Goal: Task Accomplishment & Management: Use online tool/utility

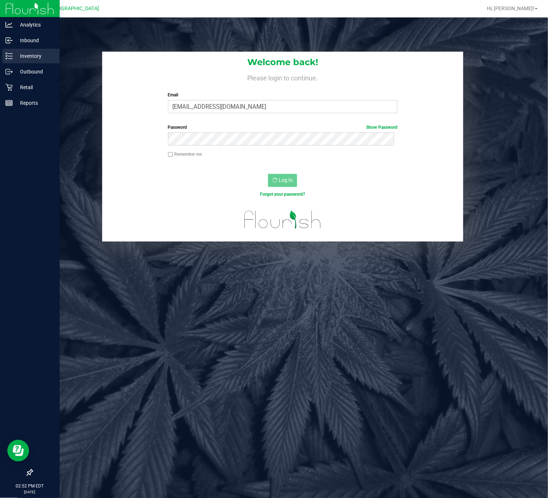
click at [14, 59] on p "Inventory" at bounding box center [35, 56] width 44 height 9
click at [9, 87] on icon at bounding box center [8, 87] width 7 height 7
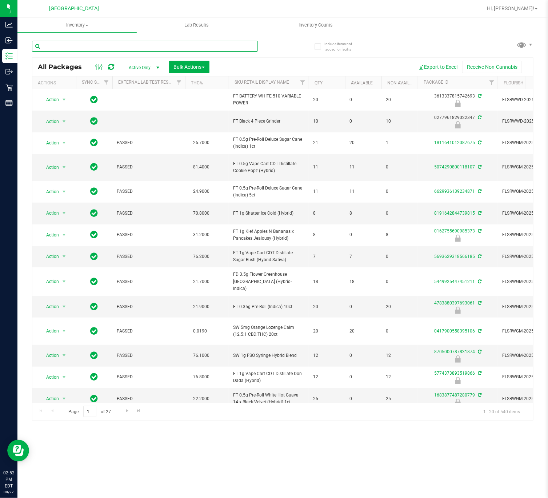
click at [130, 46] on input "text" at bounding box center [145, 46] width 226 height 11
paste input "FT 3.5g Cannabis Flower Gaspar's Grapes (Hybrid)"
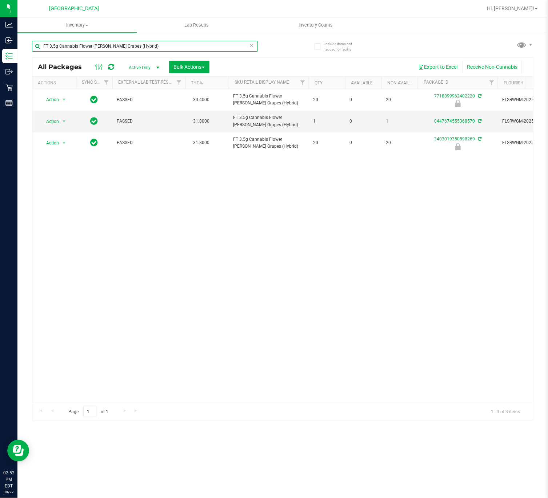
type input "FT 3.5g Cannabis Flower Gaspar's Grapes (Hybrid)"
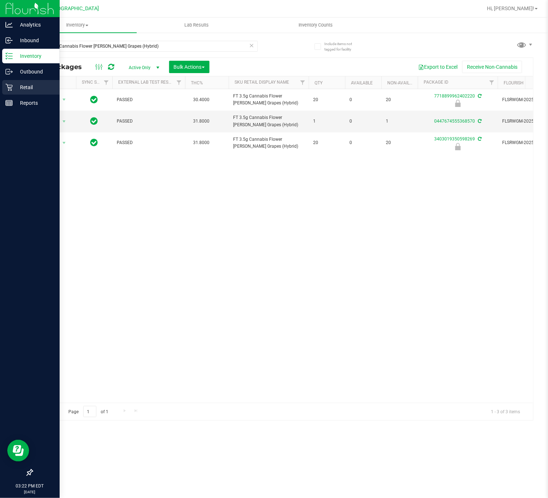
click at [21, 85] on p "Retail" at bounding box center [35, 87] width 44 height 9
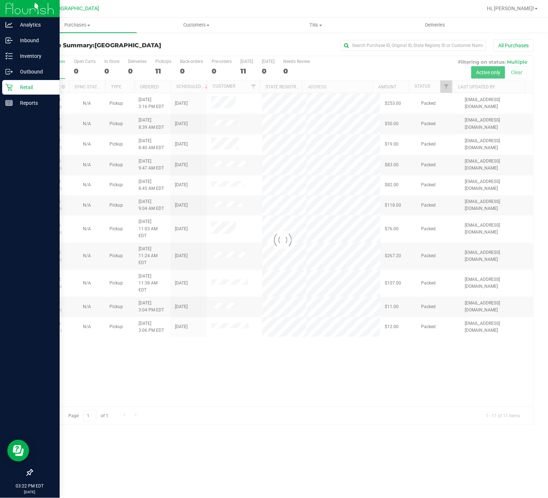
click at [373, 365] on div at bounding box center [282, 240] width 501 height 368
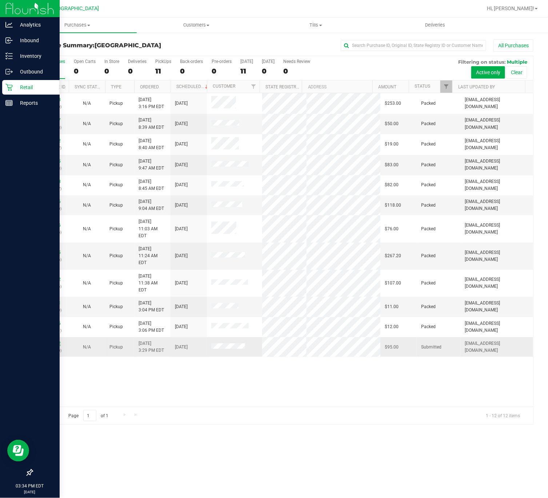
click at [58, 341] on link "11857412" at bounding box center [50, 343] width 20 height 5
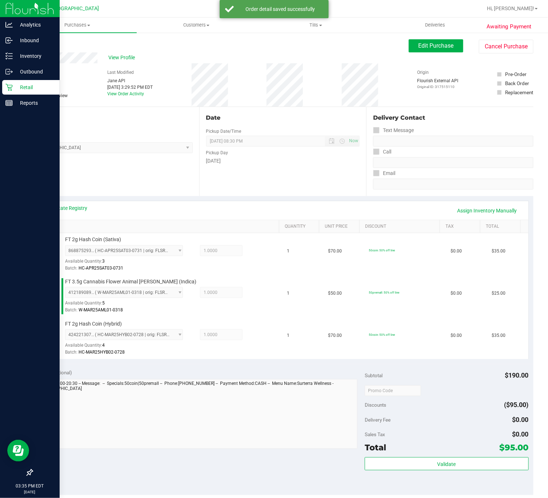
click at [441, 482] on div "Validate" at bounding box center [447, 473] width 164 height 33
click at [442, 477] on div "Validate" at bounding box center [447, 473] width 164 height 33
click at [442, 476] on div "Validate" at bounding box center [447, 473] width 164 height 33
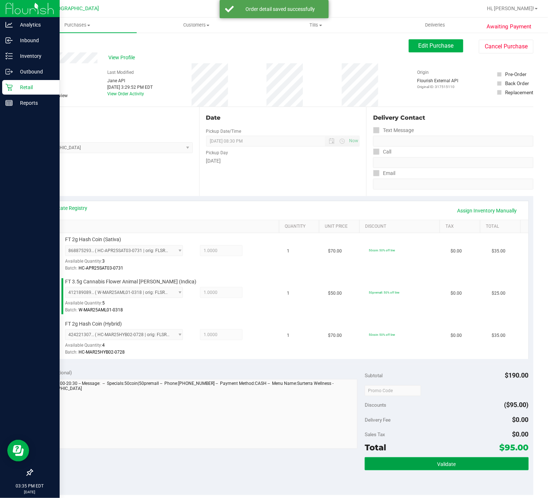
click at [441, 470] on button "Validate" at bounding box center [447, 463] width 164 height 13
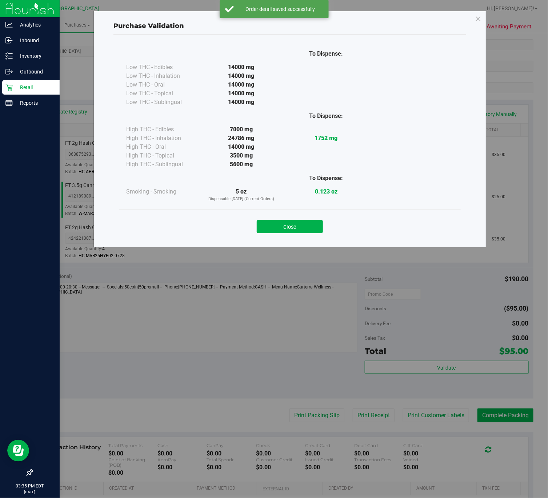
scroll to position [109, 0]
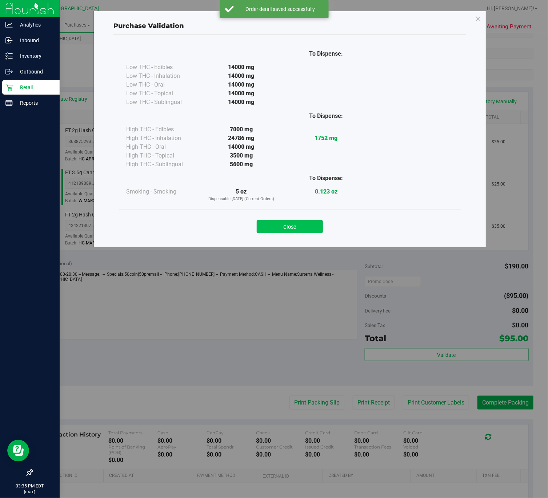
click at [287, 226] on button "Close" at bounding box center [290, 226] width 66 height 13
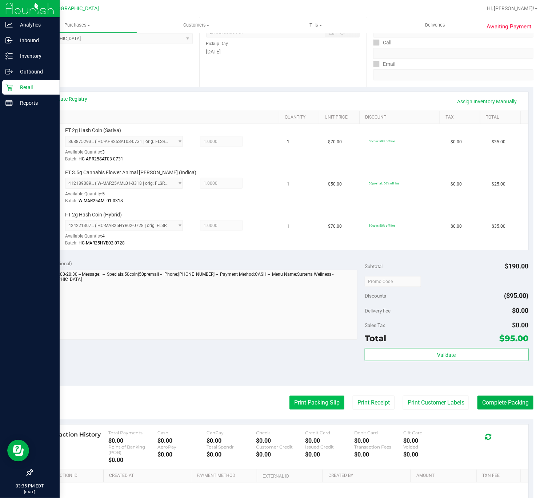
click at [301, 404] on button "Print Packing Slip" at bounding box center [317, 403] width 55 height 14
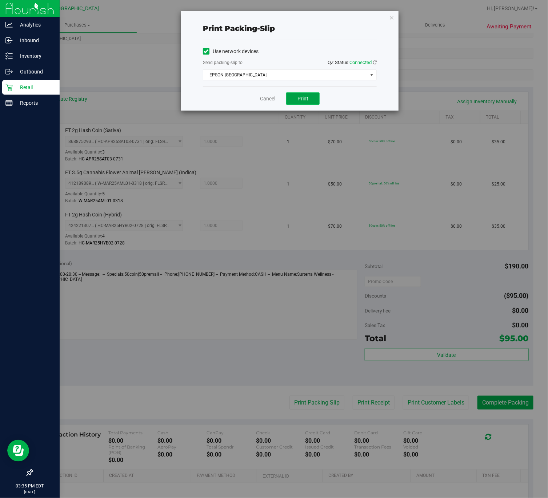
click at [306, 100] on span "Print" at bounding box center [303, 99] width 11 height 6
click at [268, 105] on div "Cancel Print" at bounding box center [290, 98] width 174 height 24
click at [271, 99] on link "Cancel" at bounding box center [267, 99] width 15 height 8
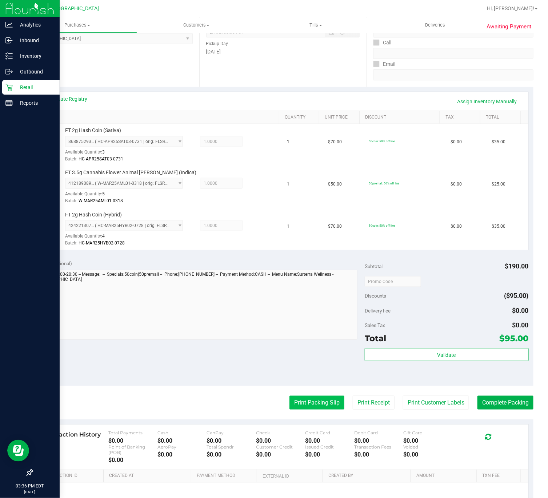
click at [319, 402] on button "Print Packing Slip" at bounding box center [317, 403] width 55 height 14
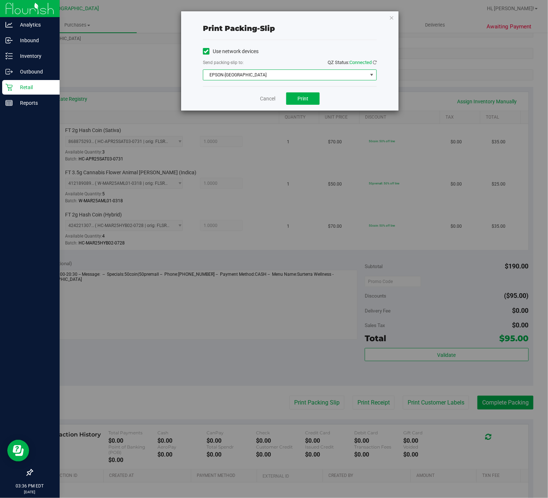
click at [334, 72] on span "EPSON-CYPRUS" at bounding box center [285, 75] width 164 height 10
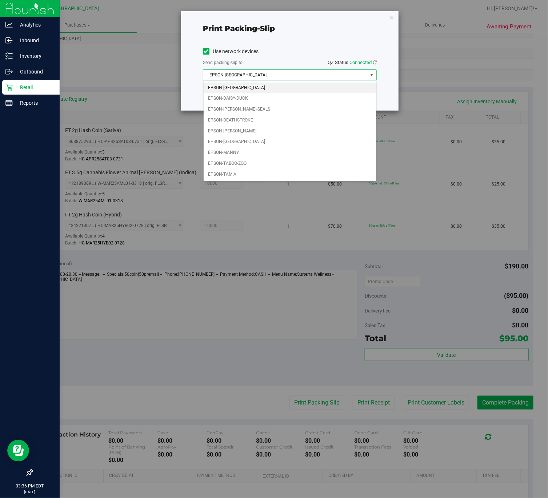
drag, startPoint x: 331, startPoint y: 82, endPoint x: 259, endPoint y: 56, distance: 76.5
click at [258, 58] on body "Print packing-slip Use network devices Send packing-slip to: QZ Status: Connect…" at bounding box center [274, 249] width 548 height 498
click at [249, 96] on li "EPSON-DAISY-DUCK" at bounding box center [290, 98] width 173 height 11
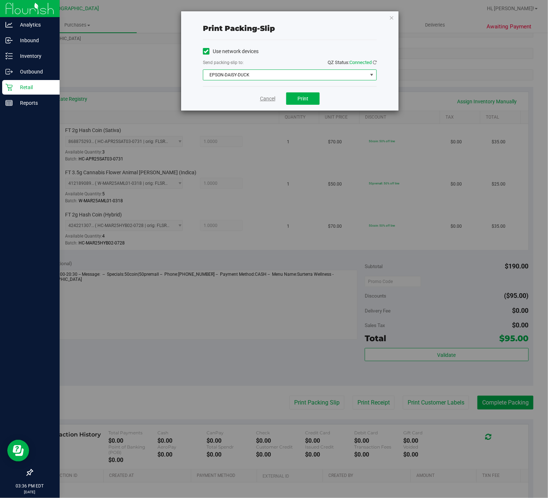
click at [274, 100] on link "Cancel" at bounding box center [267, 99] width 15 height 8
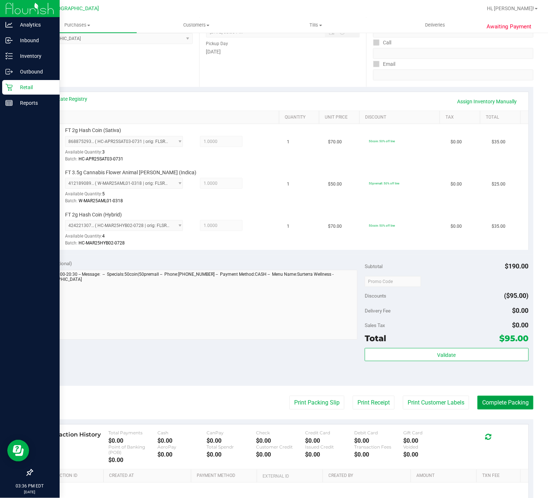
click at [499, 398] on button "Complete Packing" at bounding box center [506, 403] width 56 height 14
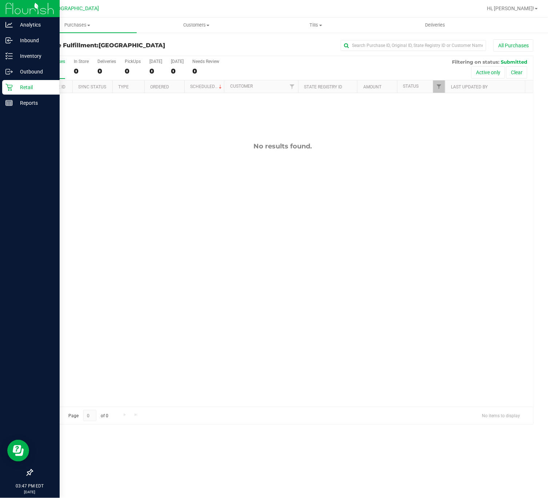
click at [15, 89] on p "Retail" at bounding box center [35, 87] width 44 height 9
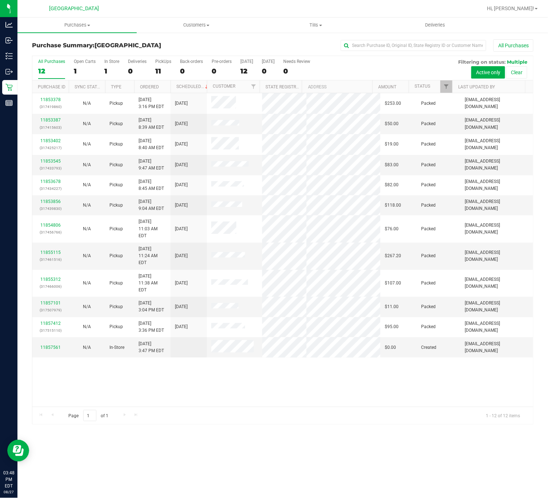
click at [284, 372] on div "11853378 (317419860) N/A Pickup 8/27/2025 3:16 PM EDT 8/27/2025 $253.00 Packed …" at bounding box center [282, 250] width 501 height 314
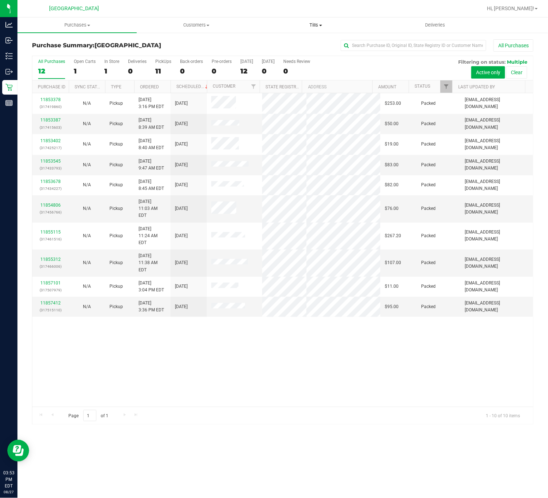
drag, startPoint x: 315, startPoint y: 24, endPoint x: 317, endPoint y: 29, distance: 5.3
click at [316, 24] on span "Tills" at bounding box center [316, 25] width 119 height 7
click at [306, 46] on li "Manage tills" at bounding box center [315, 44] width 119 height 9
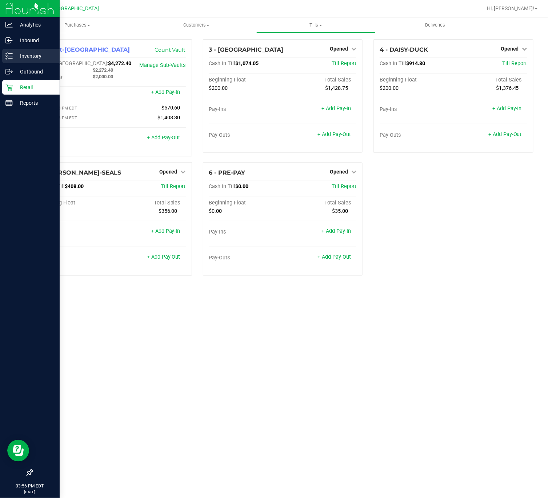
click at [9, 56] on icon at bounding box center [8, 55] width 7 height 7
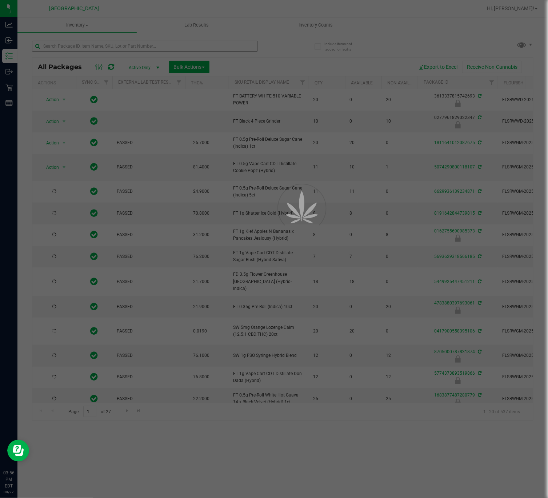
click at [150, 48] on div at bounding box center [274, 249] width 548 height 498
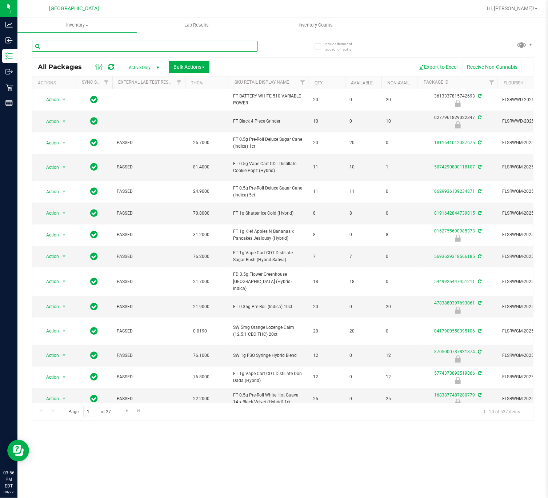
click at [155, 46] on input "text" at bounding box center [145, 46] width 226 height 11
paste input "FT 3.5g Cannabis Flower Top Gear (Indica)"
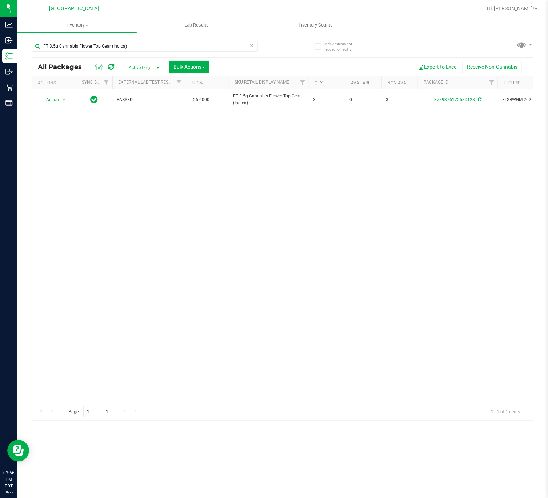
click at [321, 143] on div "Action Action Adjust qty Create package Edit attributes Global inventory Locate…" at bounding box center [282, 246] width 501 height 314
drag, startPoint x: 151, startPoint y: 45, endPoint x: 18, endPoint y: 47, distance: 132.8
click at [18, 47] on div "Include items not tagged for facility FT 3.5g Cannabis Flower Top Gear (Indica)…" at bounding box center [282, 143] width 531 height 222
paste input "1g Vape Cart CDT Distillate Lemon Zest (Hybrid"
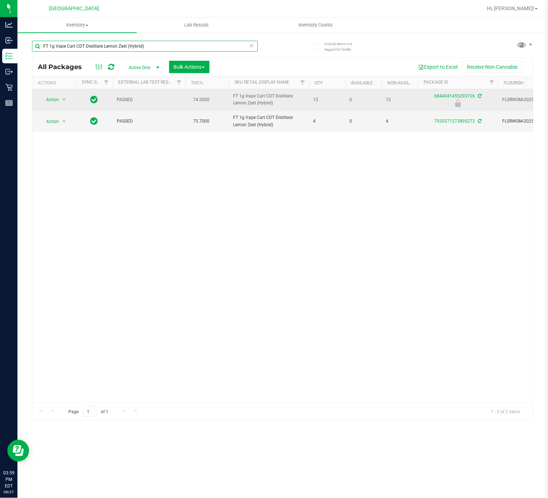
type input "FT 1g Vape Cart CDT Distillate Lemon Zest (Hybrid)"
click at [37, 105] on div "Action Action Edit attributes Global inventory Locate package Package audit log…" at bounding box center [54, 100] width 35 height 10
click at [43, 103] on span "Action" at bounding box center [50, 100] width 20 height 10
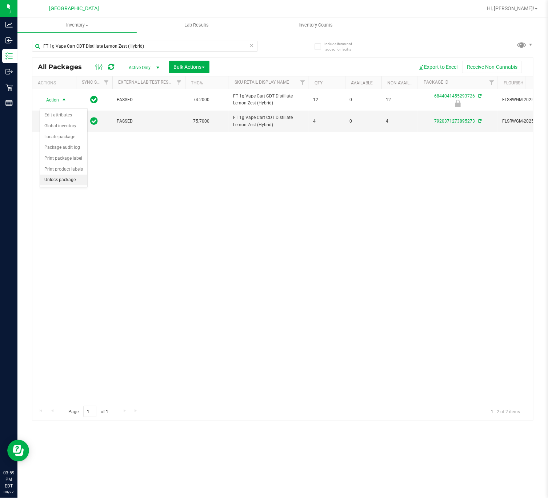
click at [57, 183] on li "Unlock package" at bounding box center [63, 180] width 47 height 11
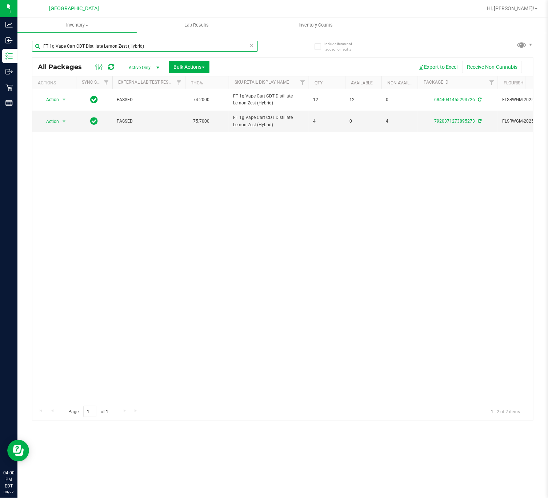
drag, startPoint x: 160, startPoint y: 48, endPoint x: -1, endPoint y: 45, distance: 161.2
click at [0, 45] on html "Analytics Inbound Inventory Outbound Retail Reports 04:00 PM EDT 08/27/2025 08/…" at bounding box center [274, 249] width 548 height 498
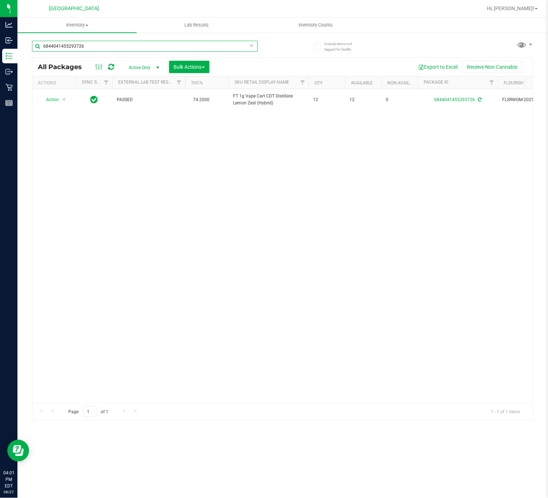
drag, startPoint x: 162, startPoint y: 51, endPoint x: -1, endPoint y: 48, distance: 162.6
click at [0, 48] on html "Analytics Inbound Inventory Outbound Retail Reports 04:01 PM EDT 08/27/2025 08/…" at bounding box center [274, 249] width 548 height 498
paste input "FT 1g Vape Cart CDT Distillate Green Acres Kush (Hybrid)"
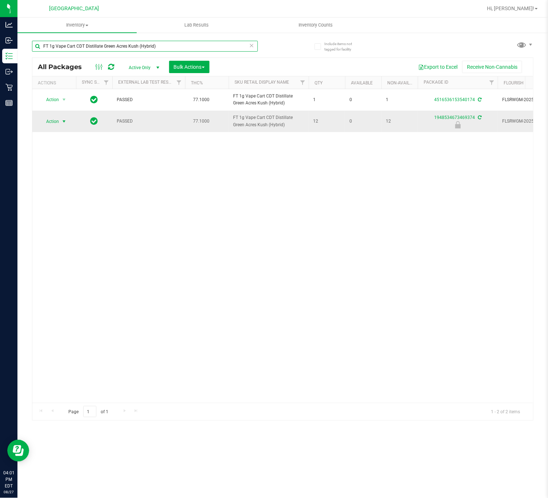
type input "FT 1g Vape Cart CDT Distillate Green Acres Kush (Hybrid)"
click at [59, 118] on span "Action" at bounding box center [50, 121] width 20 height 10
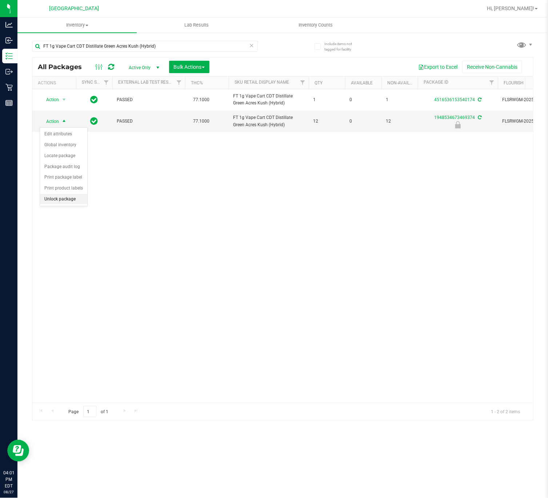
click at [61, 200] on li "Unlock package" at bounding box center [63, 199] width 47 height 11
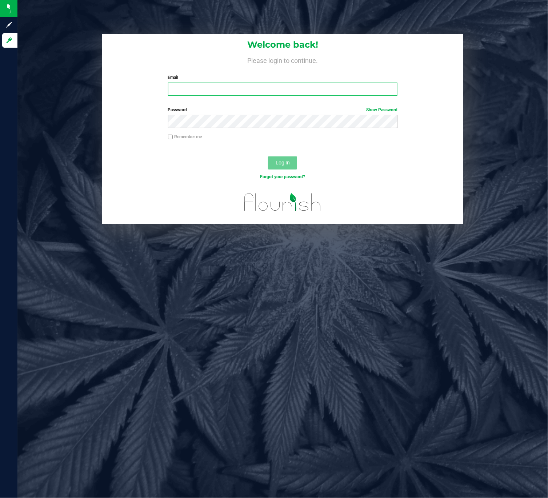
click at [191, 84] on input "Email" at bounding box center [283, 89] width 230 height 13
type input "ageraci@liveparallel.com"
click at [273, 168] on button "Log In" at bounding box center [282, 162] width 29 height 13
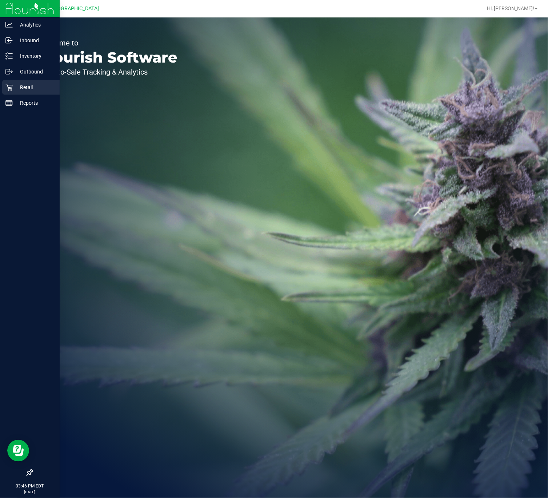
click at [9, 90] on icon at bounding box center [8, 87] width 7 height 7
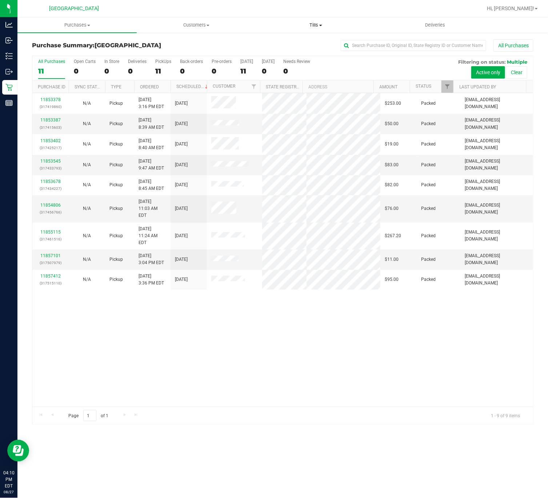
click at [316, 28] on span "Tills" at bounding box center [316, 25] width 119 height 7
click at [287, 43] on span "Manage tills" at bounding box center [280, 44] width 49 height 6
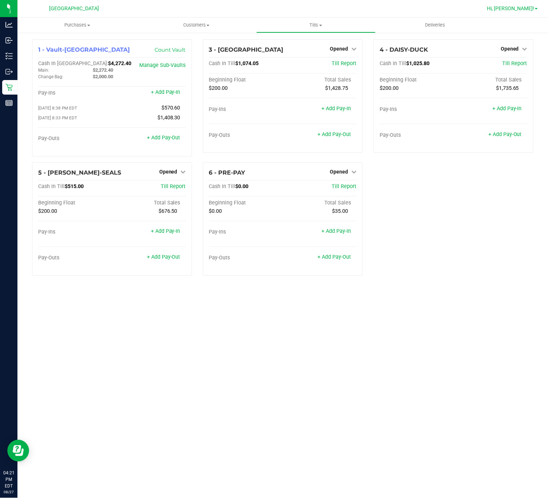
click at [527, 7] on span "Hi, [PERSON_NAME]!" at bounding box center [510, 8] width 47 height 6
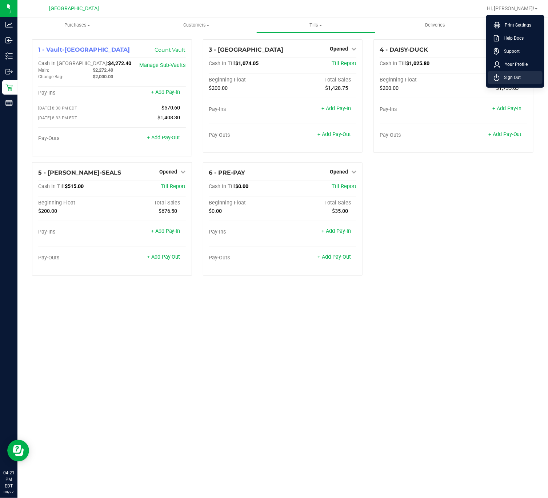
click at [510, 80] on span "Sign Out" at bounding box center [510, 77] width 21 height 7
